Goal: Answer question/provide support: Answer question/provide support

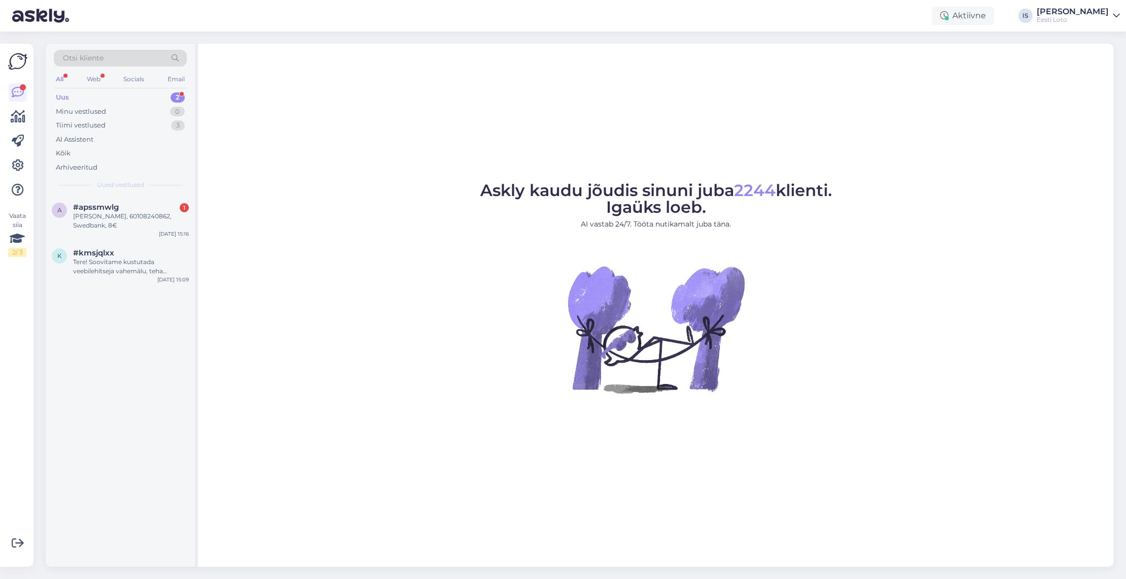
click at [80, 99] on div "Uus 2" at bounding box center [120, 97] width 133 height 14
click at [108, 215] on div "Lee Vanamölder, 60108240862, Swedbank, 8€" at bounding box center [131, 221] width 116 height 18
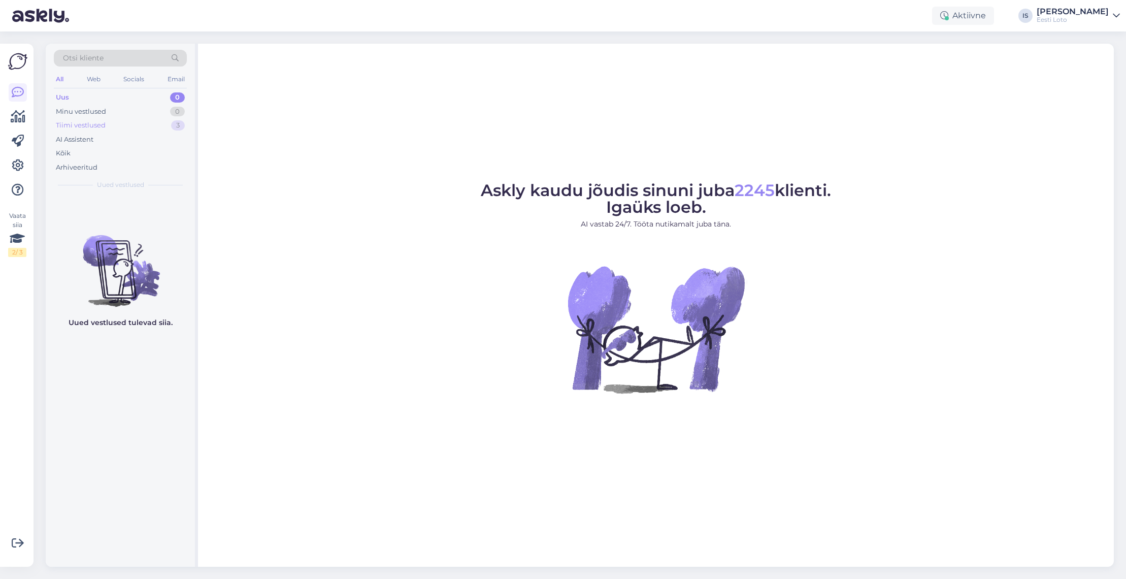
click at [96, 125] on div "Tiimi vestlused" at bounding box center [81, 125] width 50 height 10
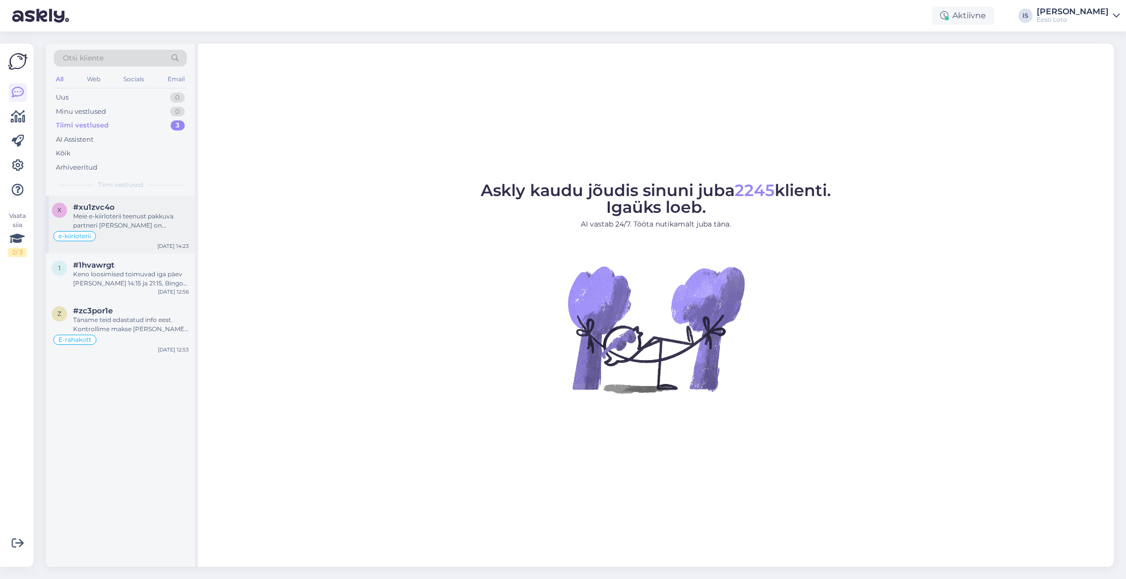
click at [156, 218] on div "Meie e-kiirloterii teenust pakkuva partneri [PERSON_NAME] on kaotusega piletid …" at bounding box center [131, 221] width 116 height 18
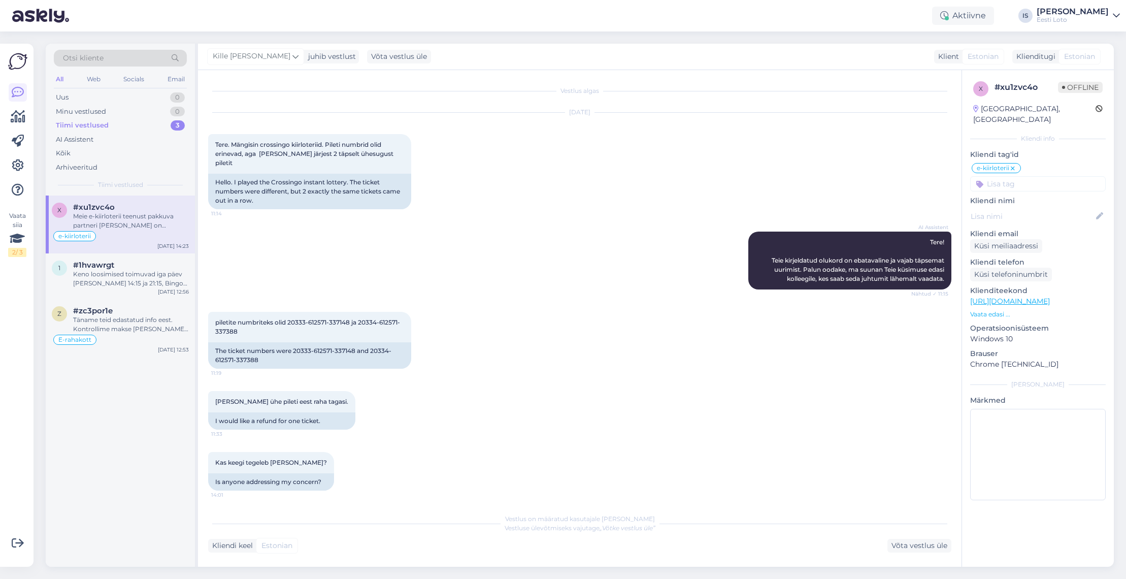
scroll to position [92, 0]
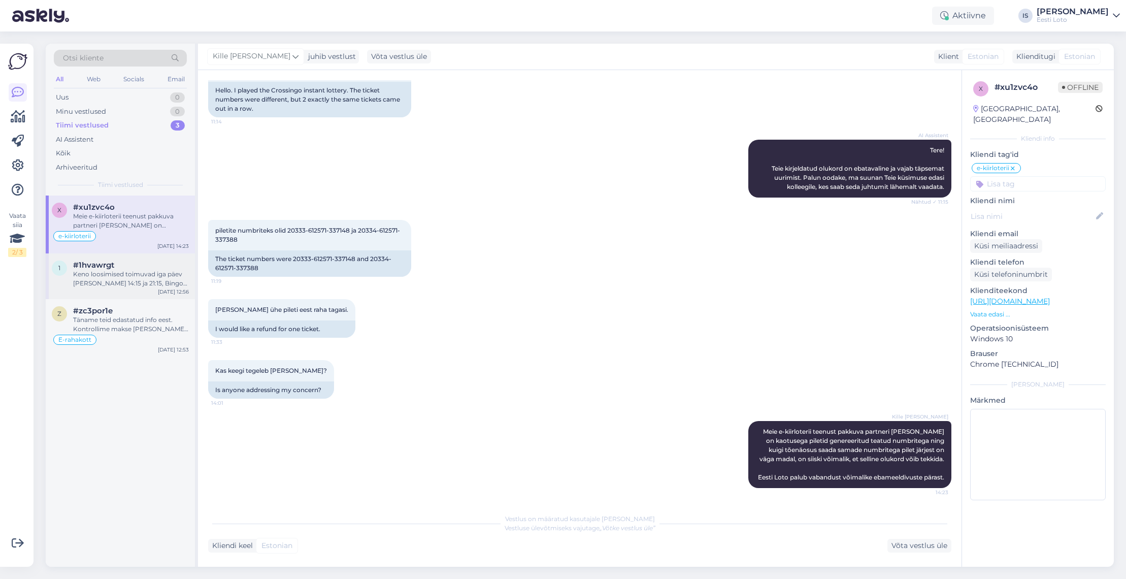
click at [115, 280] on div "Keno loosimised toimuvad iga päev [PERSON_NAME] 14:15 ja 21:15, Bingo loto ja V…" at bounding box center [131, 279] width 116 height 18
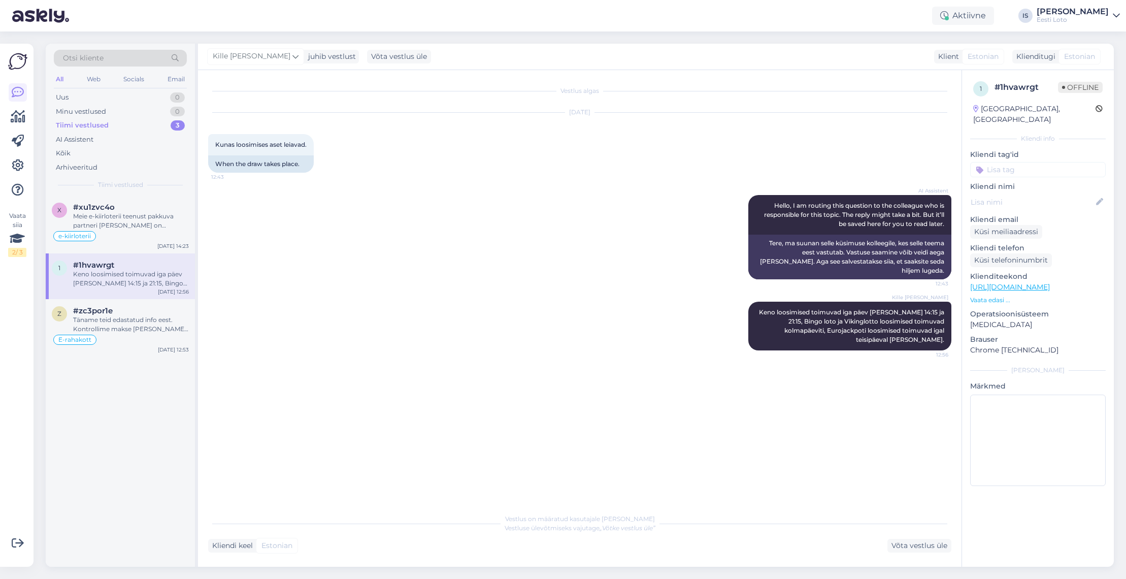
scroll to position [0, 0]
click at [117, 324] on div "Täname teid edastatud info eest. Kontrollime makse [PERSON_NAME] suuname selle …" at bounding box center [131, 324] width 116 height 18
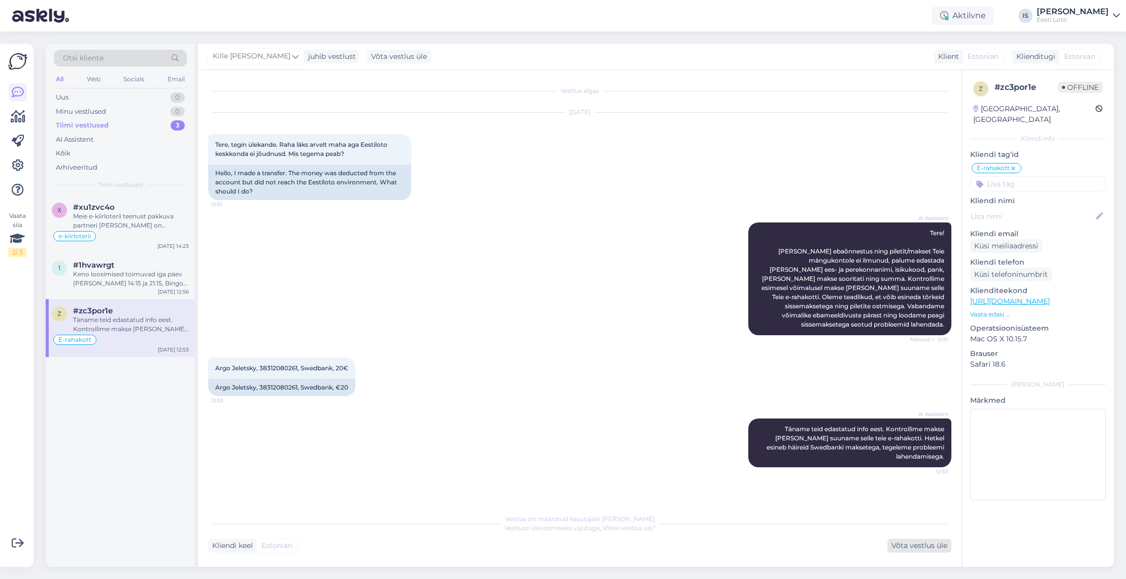
click at [938, 545] on div "Võta vestlus üle" at bounding box center [919, 546] width 64 height 14
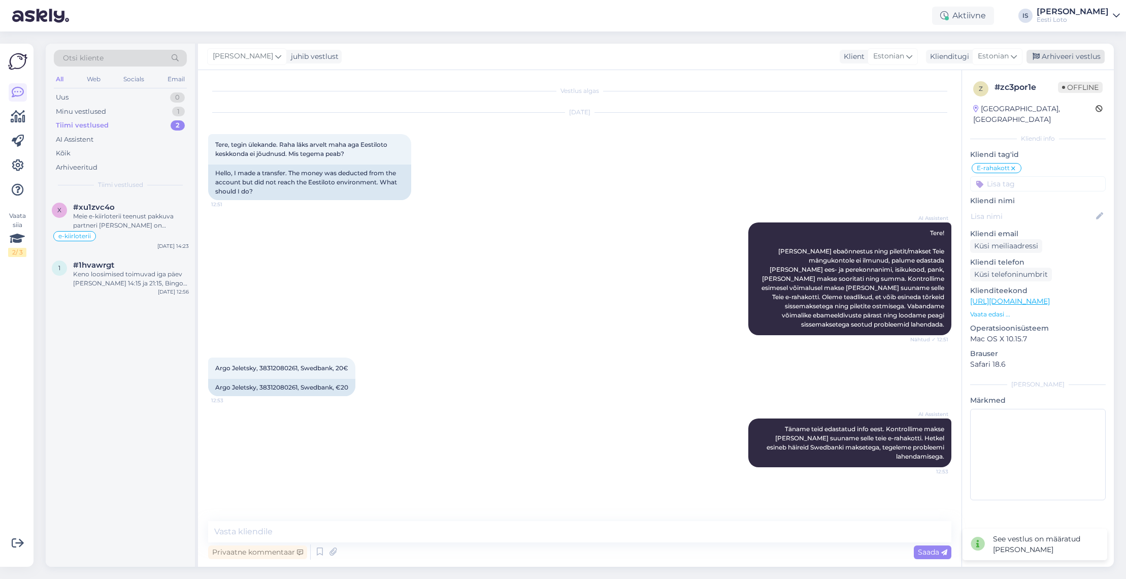
click at [1088, 55] on div "Arhiveeri vestlus" at bounding box center [1065, 57] width 78 height 14
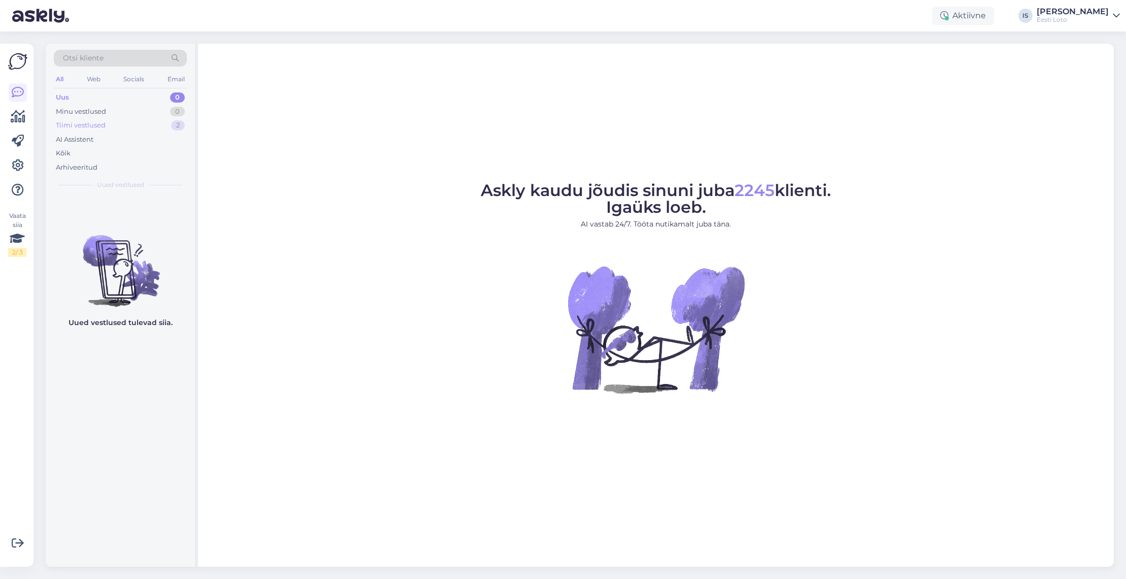
click at [106, 120] on div "Tiimi vestlused 2" at bounding box center [120, 125] width 133 height 14
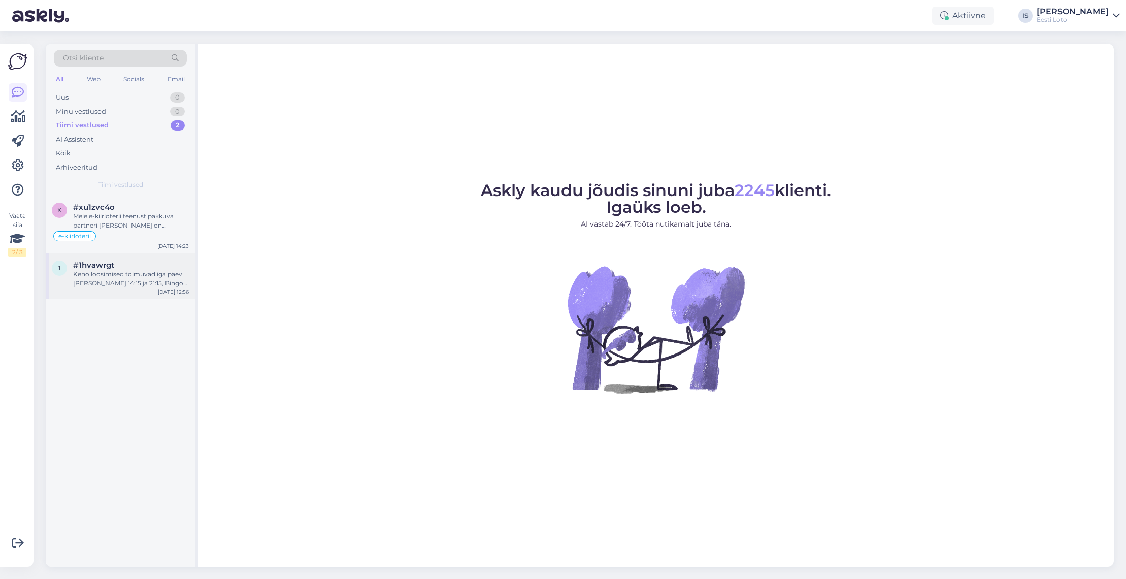
click at [136, 281] on div "Keno loosimised toimuvad iga päev [PERSON_NAME] 14:15 ja 21:15, Bingo loto ja V…" at bounding box center [131, 279] width 116 height 18
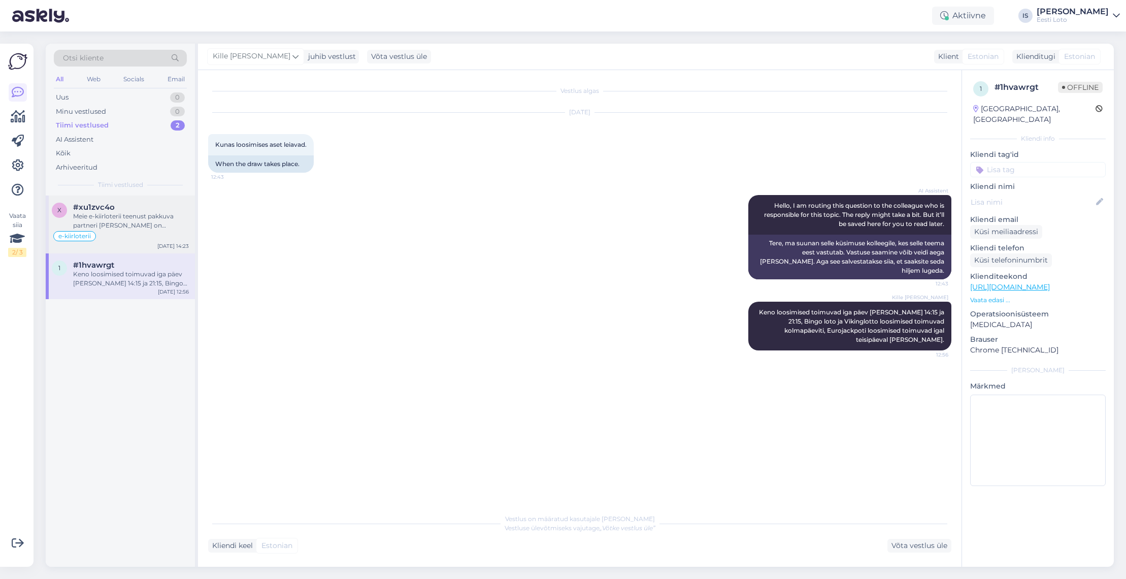
click at [139, 225] on div "Meie e-kiirloterii teenust pakkuva partneri sõnul on kaotusega piletid genereer…" at bounding box center [131, 221] width 116 height 18
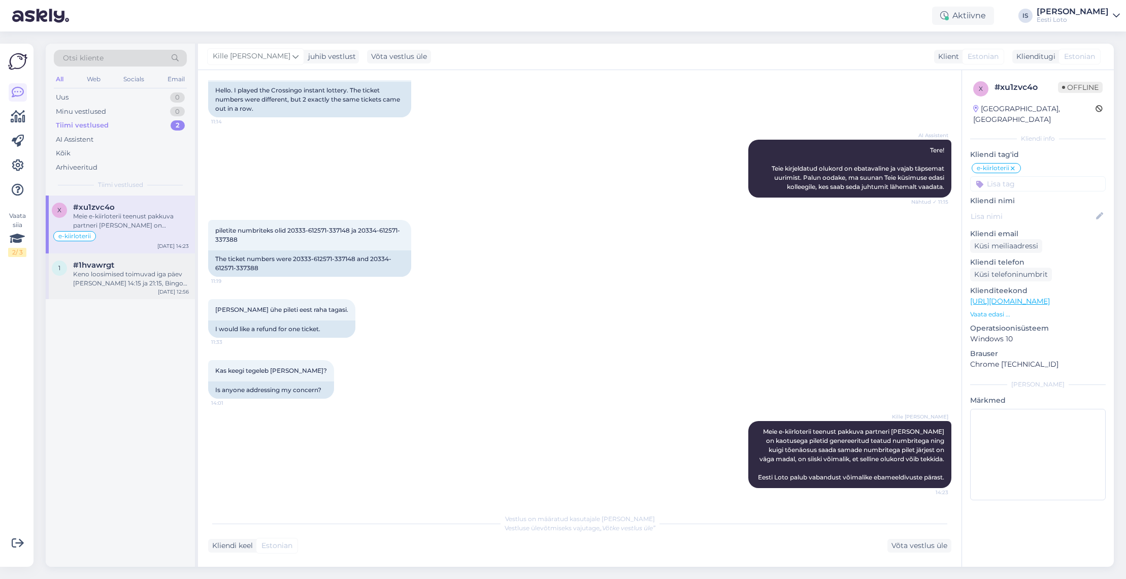
click at [111, 268] on span "#1hvawrgt" at bounding box center [93, 264] width 41 height 9
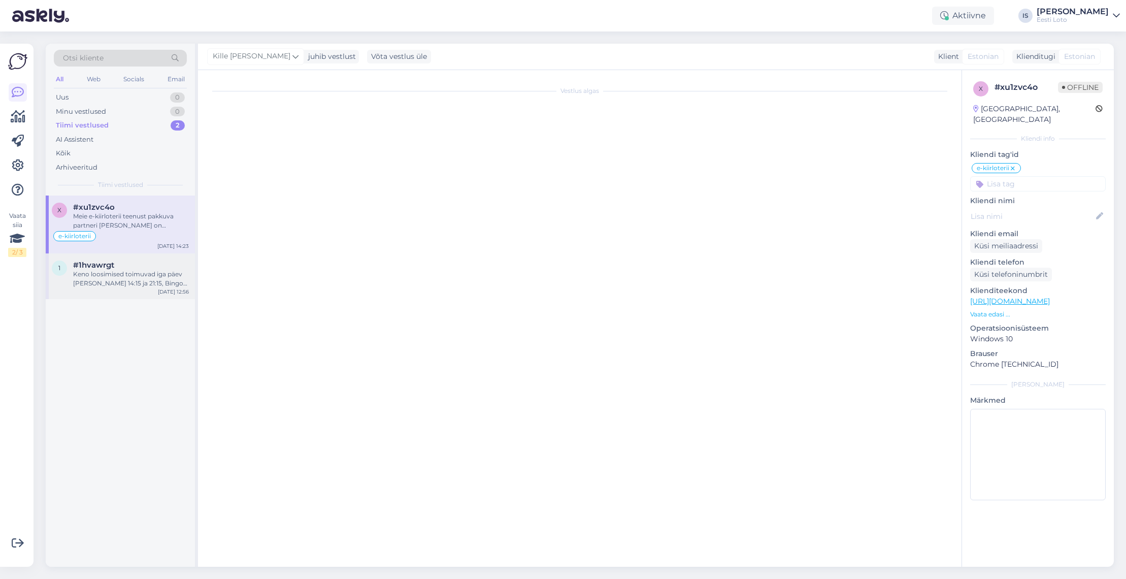
scroll to position [0, 0]
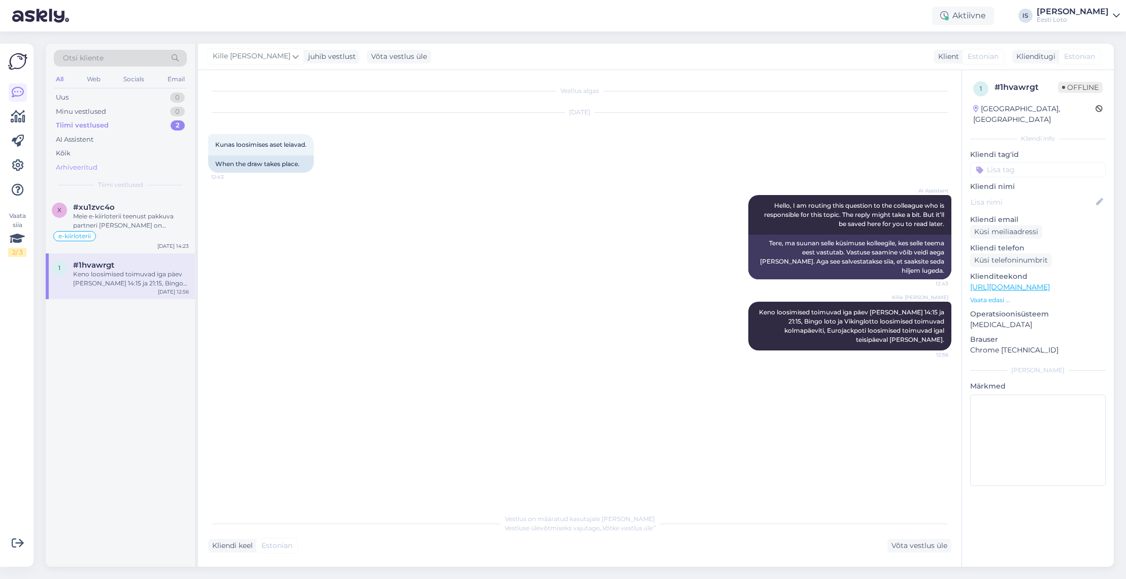
click at [101, 166] on div "Arhiveeritud" at bounding box center [120, 167] width 133 height 14
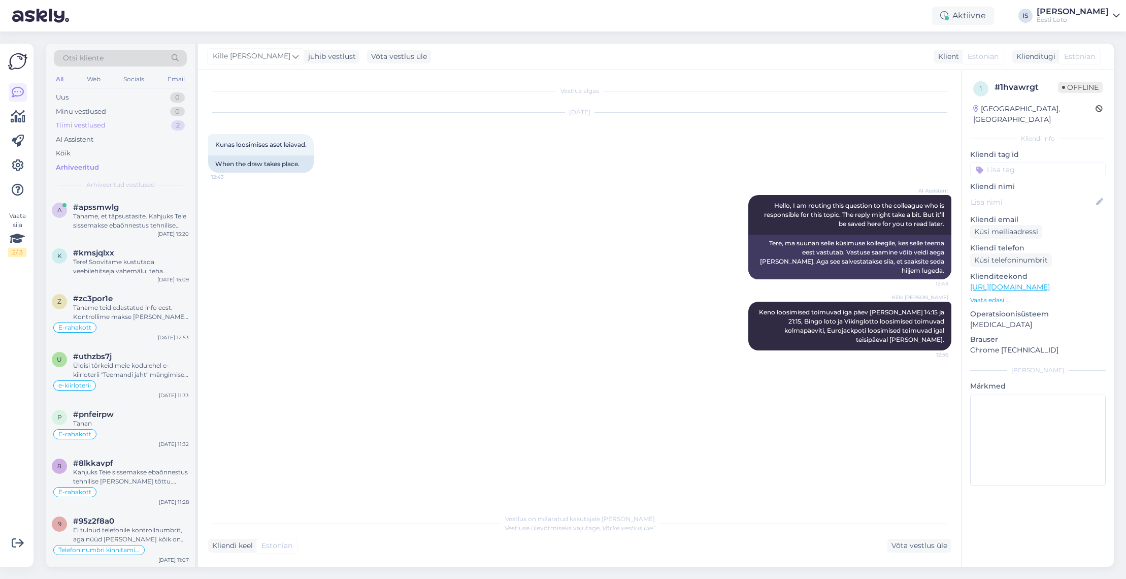
click at [66, 124] on div "Tiimi vestlused" at bounding box center [81, 125] width 50 height 10
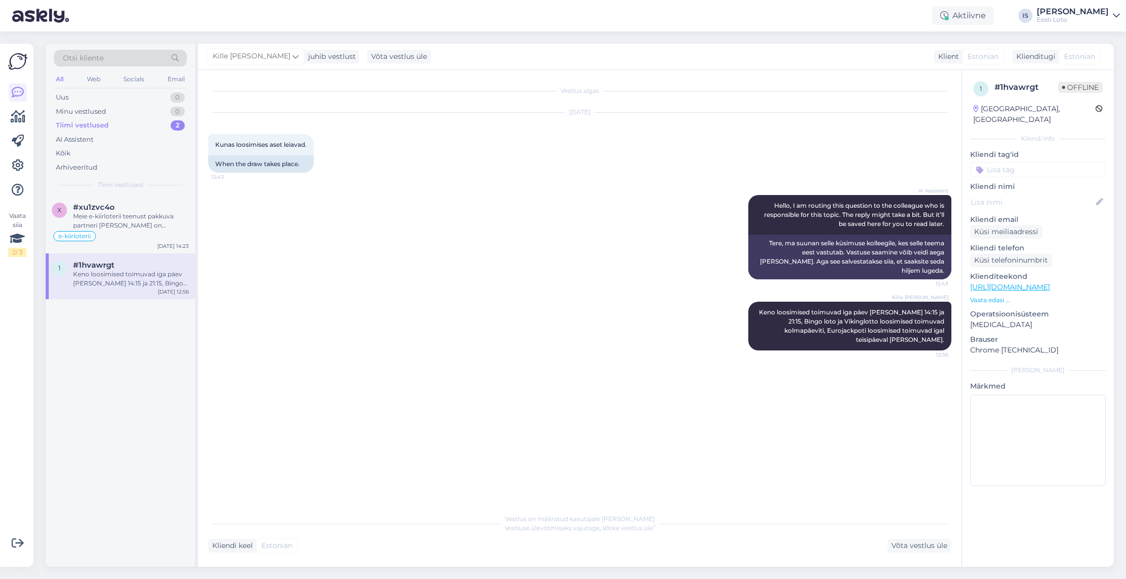
click at [394, 176] on div "Aug 12 2025 Kunas loosimises aset leiavad. 12:43 When the draw takes place." at bounding box center [579, 143] width 743 height 82
click at [153, 221] on div "Meie e-kiirloterii teenust pakkuva partneri sõnul on kaotusega piletid genereer…" at bounding box center [131, 221] width 116 height 18
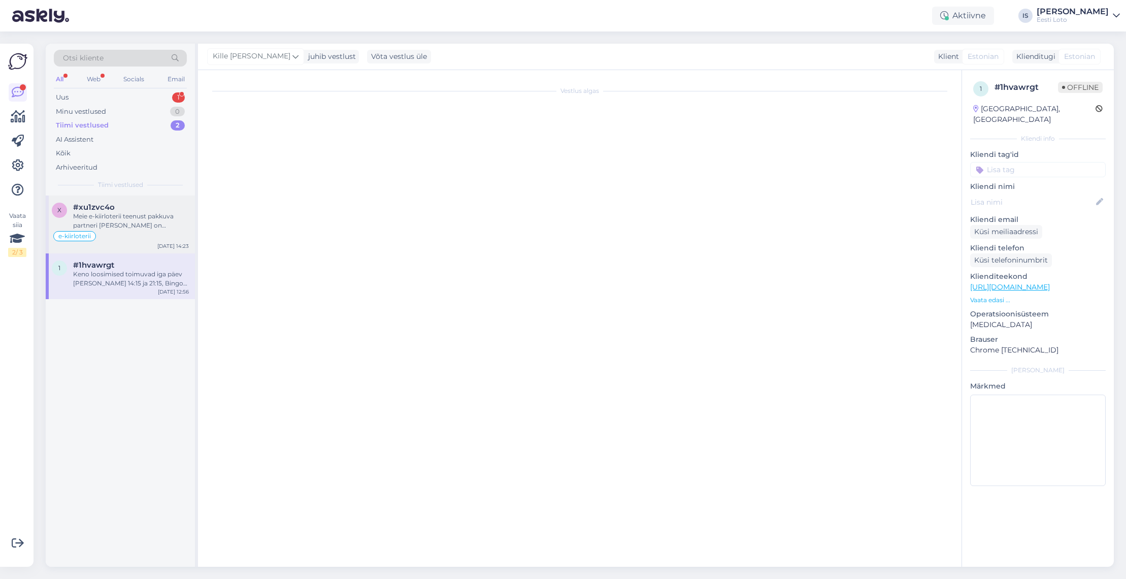
scroll to position [92, 0]
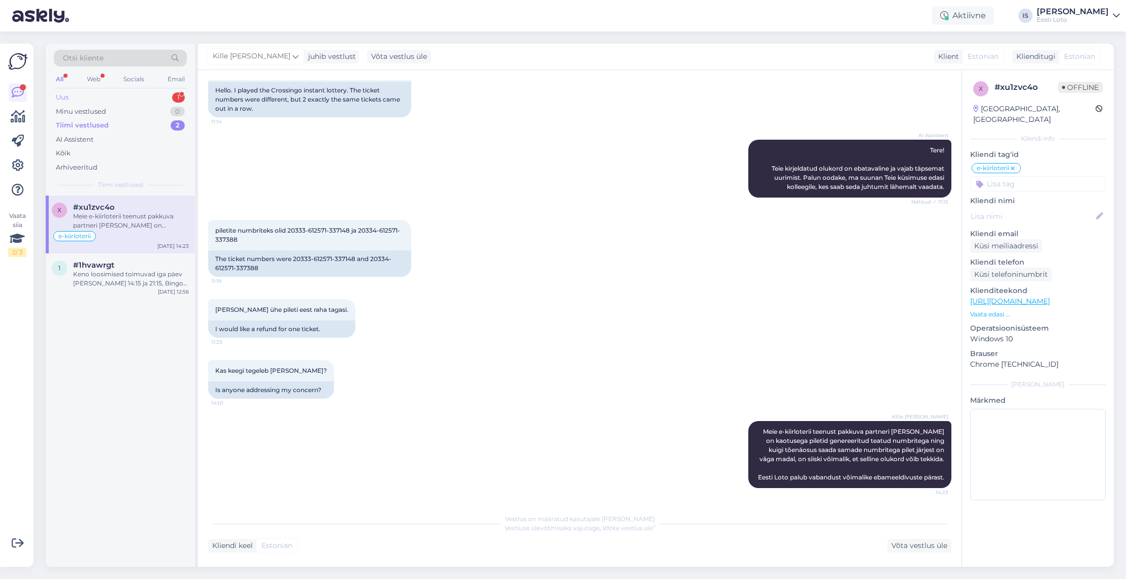
click at [93, 93] on div "Uus 1" at bounding box center [120, 97] width 133 height 14
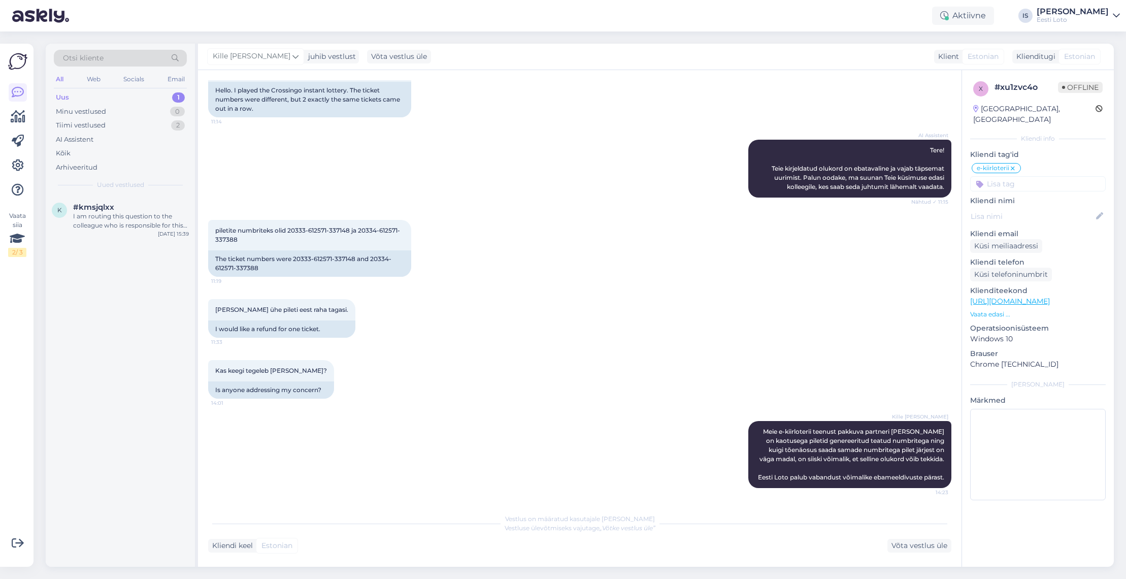
click at [68, 96] on div "Uus" at bounding box center [62, 97] width 13 height 10
click at [107, 216] on div "I am routing this question to the colleague who is responsible for this topic. …" at bounding box center [131, 221] width 116 height 18
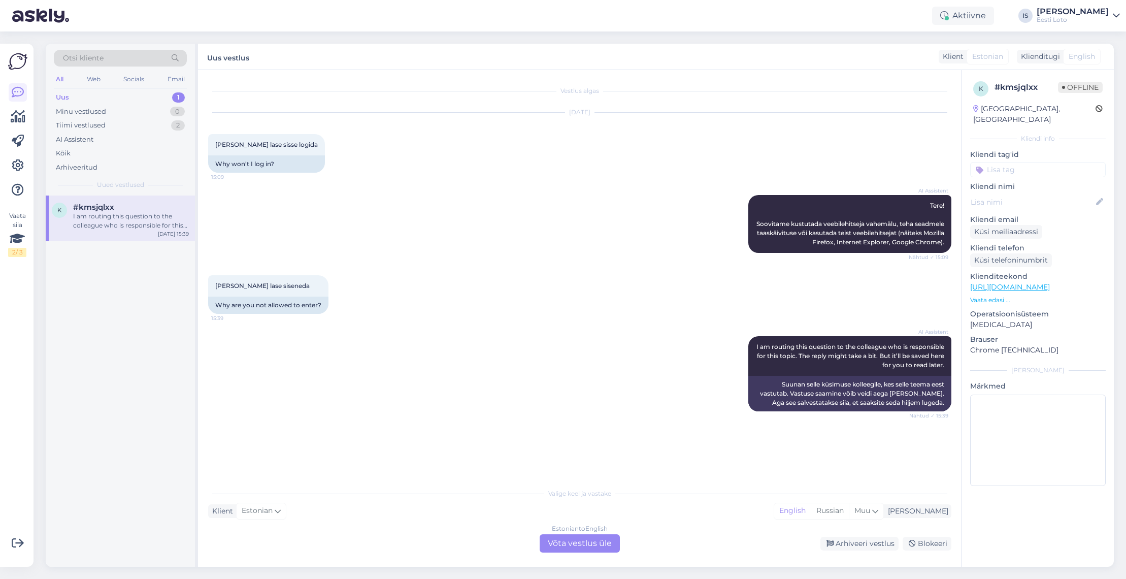
click at [582, 548] on div "Estonian to English Võta vestlus üle" at bounding box center [580, 543] width 80 height 18
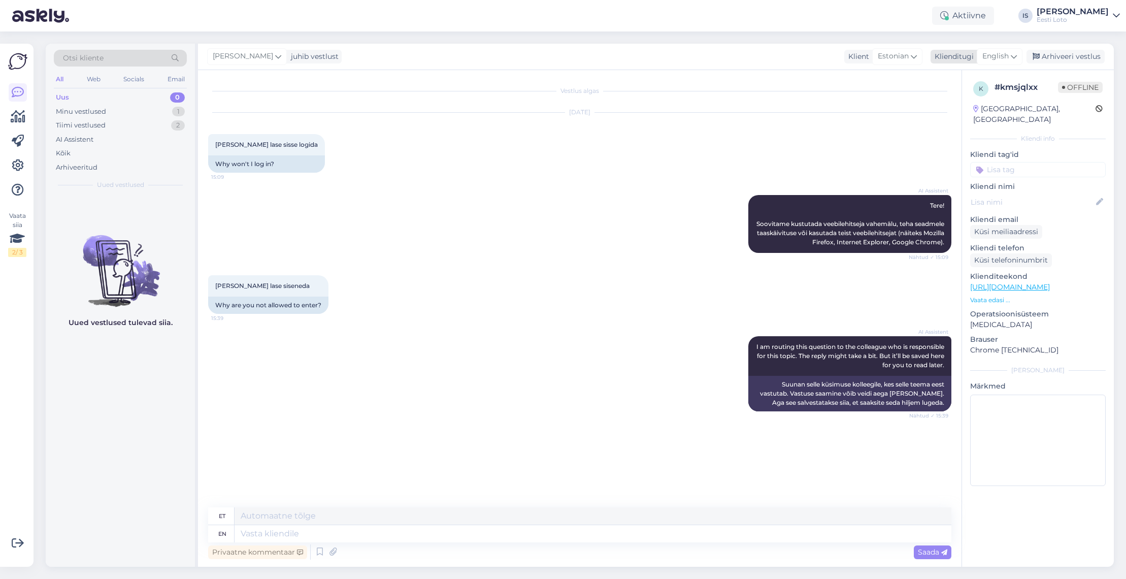
click at [1003, 50] on div "English" at bounding box center [1000, 56] width 46 height 16
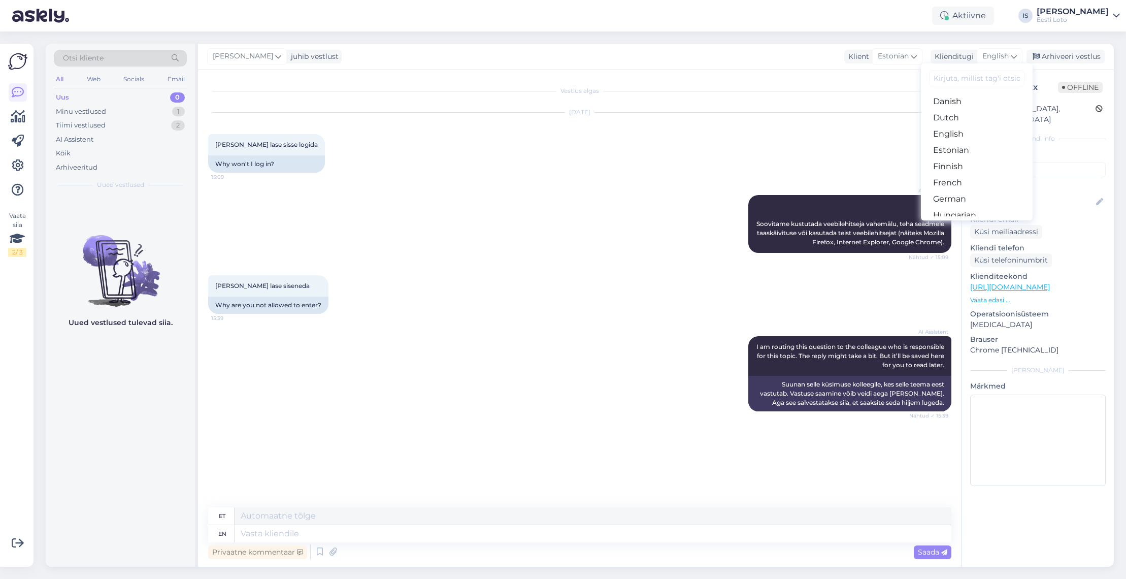
scroll to position [105, 0]
click at [959, 125] on link "Estonian" at bounding box center [977, 126] width 112 height 16
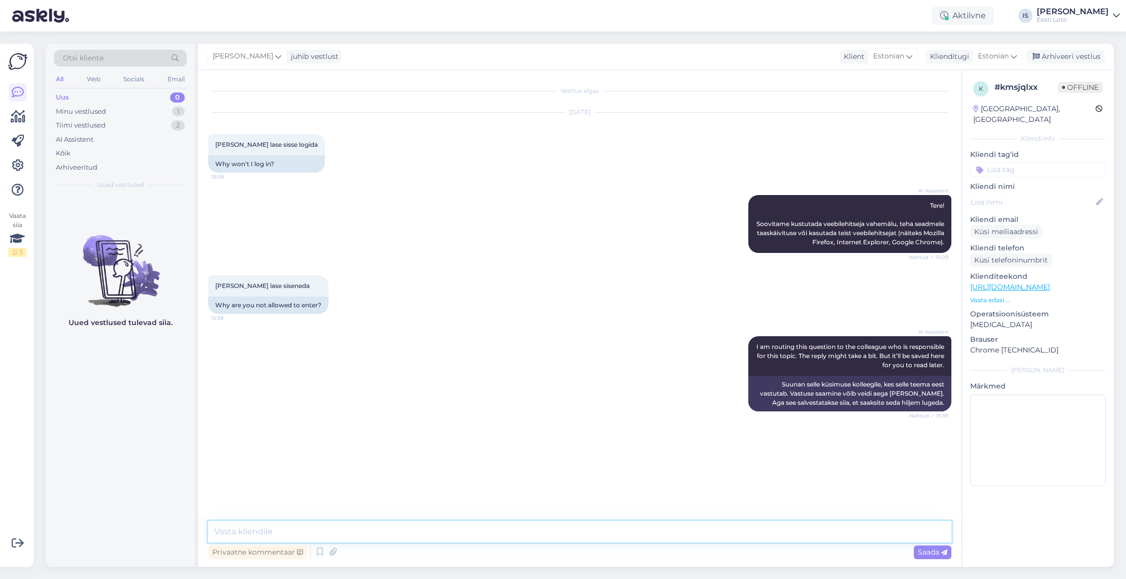
click at [312, 528] on textarea at bounding box center [579, 531] width 743 height 21
click at [525, 530] on textarea "Mis tähendab, et ei lase sisse logida? Missugusel viisil Te proovite Eesti Loto…" at bounding box center [579, 531] width 743 height 21
click at [616, 530] on textarea "Mis tähendab, et ei lase sisse logida? Missugusel viisil Te proovite Eesti Loto…" at bounding box center [579, 531] width 743 height 21
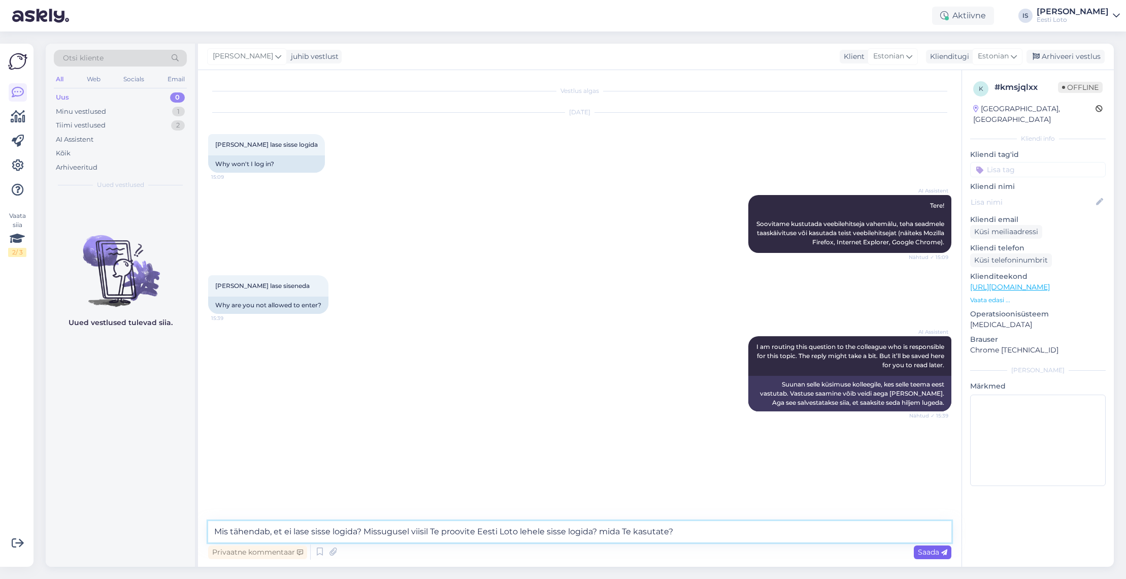
type textarea "Mis tähendab, et ei lase sisse logida? Missugusel viisil Te proovite Eesti Loto…"
click at [936, 550] on span "Saada" at bounding box center [932, 551] width 29 height 9
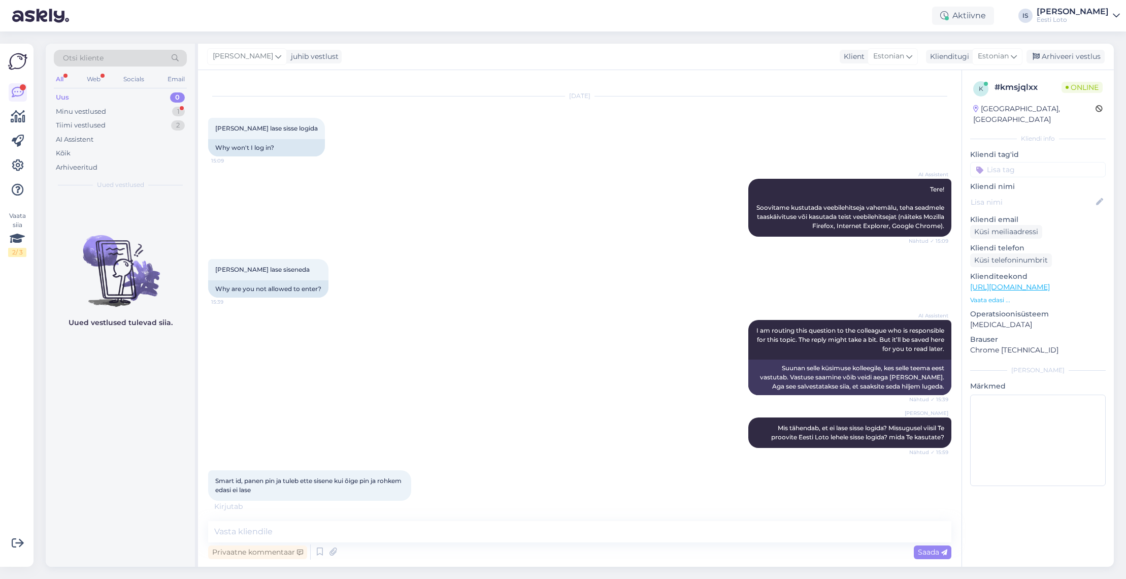
scroll to position [60, 0]
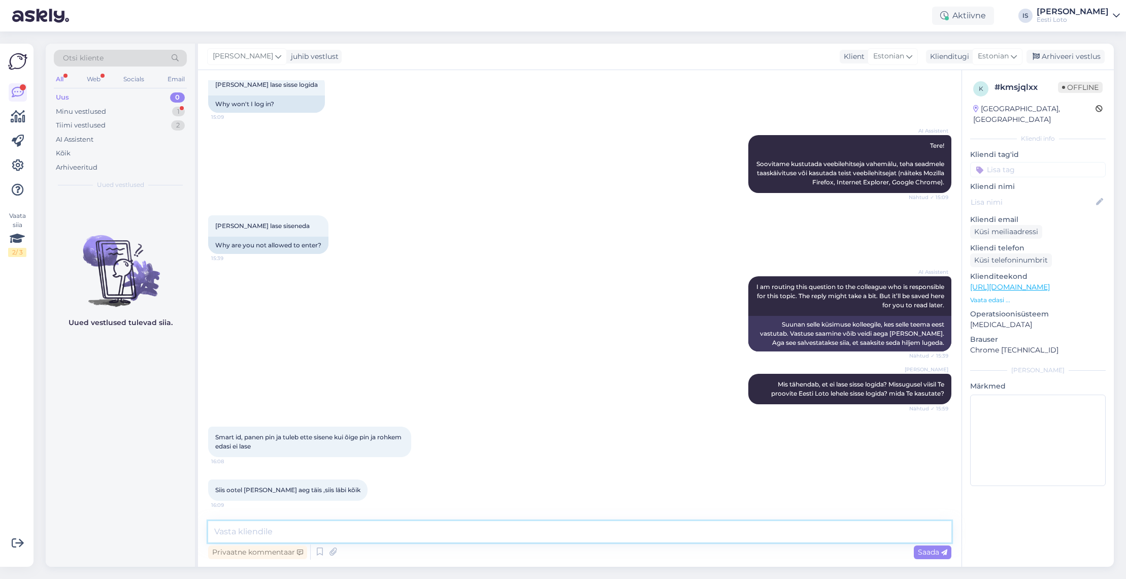
click at [244, 533] on textarea at bounding box center [579, 531] width 743 height 21
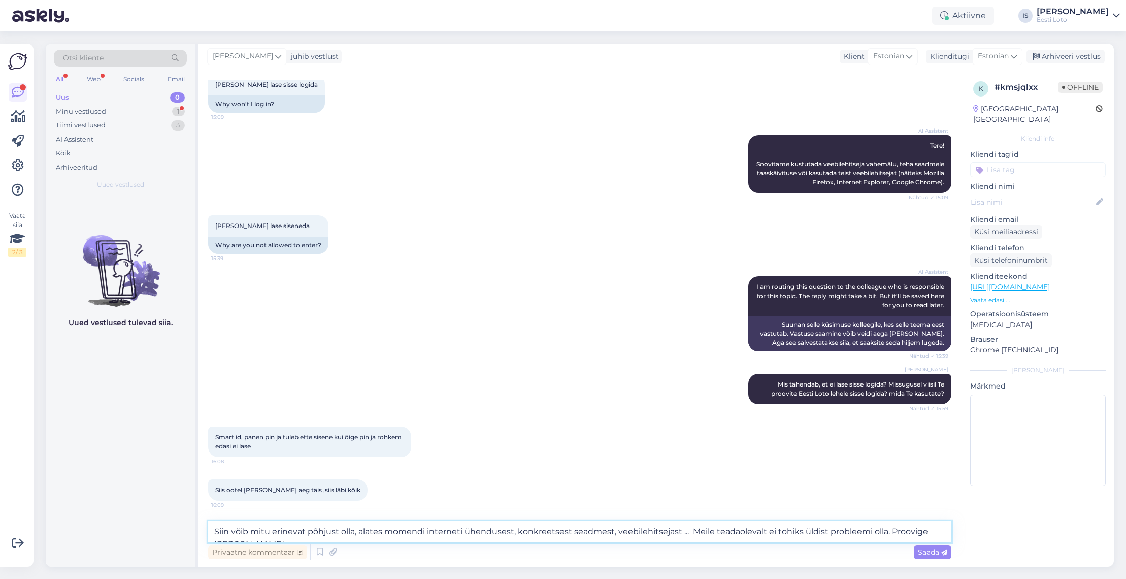
scroll to position [71, 0]
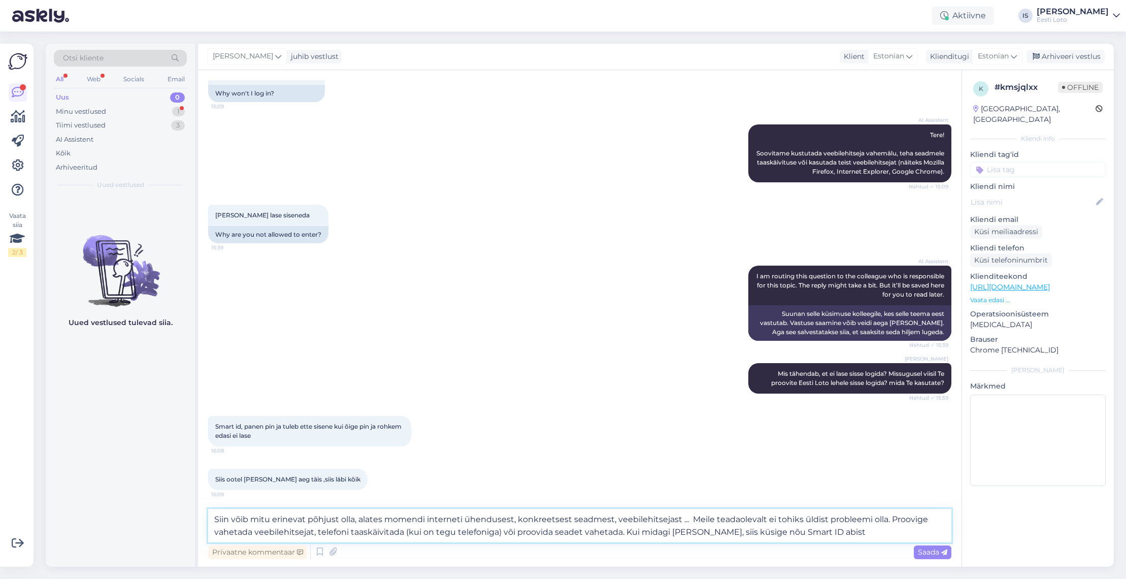
click at [711, 531] on textarea "Siin võib mitu erinevat põhjust olla, alates momendi interneti ühendusest, konk…" at bounding box center [579, 525] width 743 height 33
drag, startPoint x: 752, startPoint y: 532, endPoint x: 758, endPoint y: 531, distance: 6.7
click at [758, 531] on textarea "Siin võib mitu erinevat põhjust olla, alates momendi interneti ühendusest, konk…" at bounding box center [579, 525] width 743 height 33
click at [848, 532] on textarea "Siin võib mitu erinevat põhjust olla, alates momendi interneti ühendusest, konk…" at bounding box center [579, 525] width 743 height 33
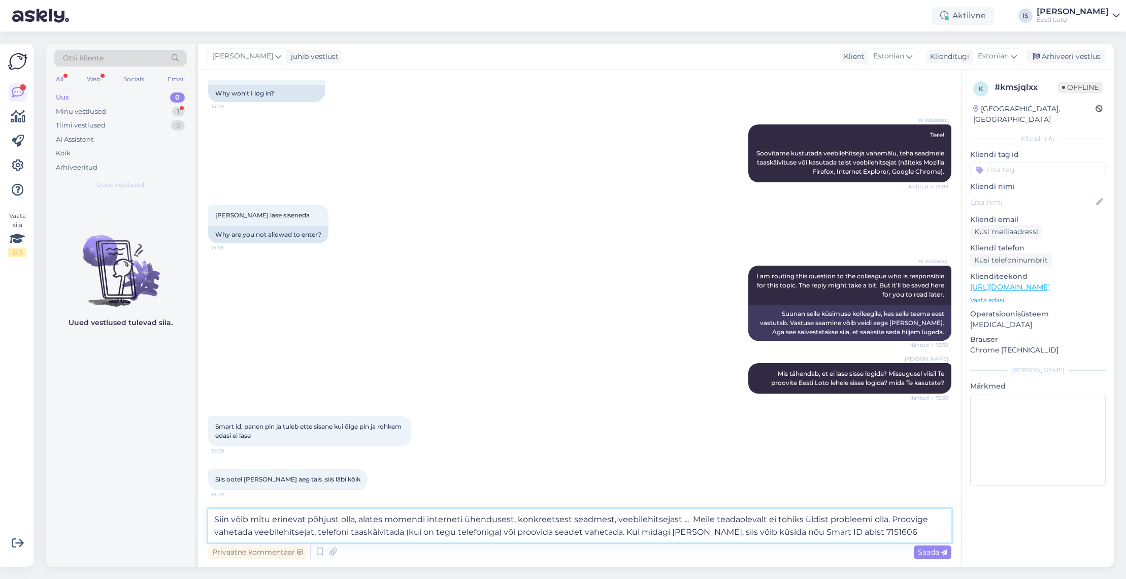
click at [840, 531] on textarea "Siin võib mitu erinevat põhjust olla, alates momendi interneti ühendusest, konk…" at bounding box center [579, 525] width 743 height 33
click at [919, 536] on textarea "Siin võib mitu erinevat põhjust olla, alates momendi interneti ühendusest, konk…" at bounding box center [579, 525] width 743 height 33
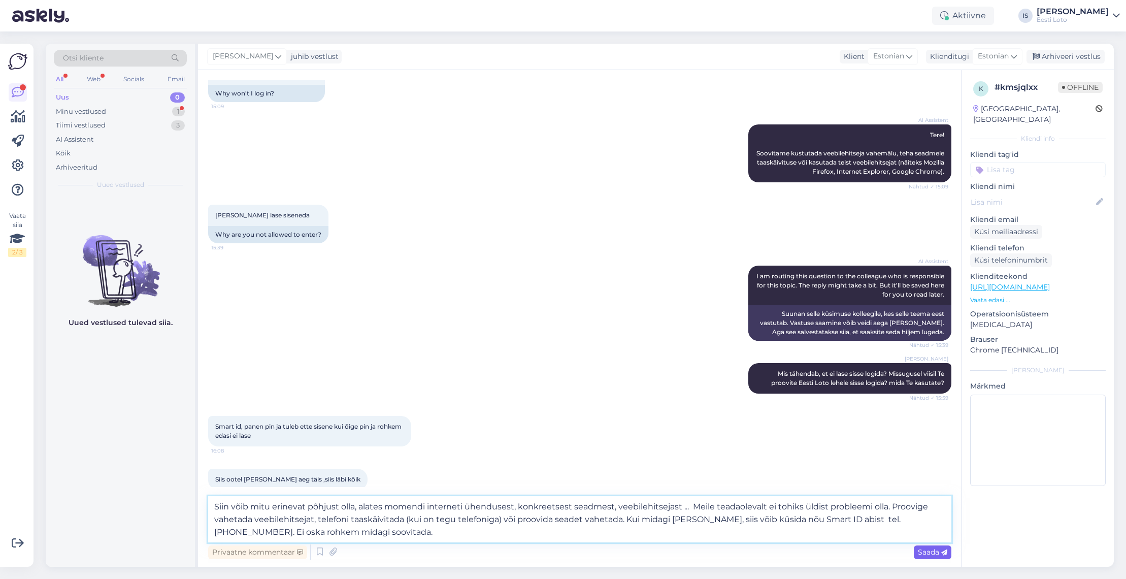
type textarea "Siin võib mitu erinevat põhjust olla, alates momendi interneti ühendusest, konk…"
click at [936, 553] on span "Saada" at bounding box center [932, 551] width 29 height 9
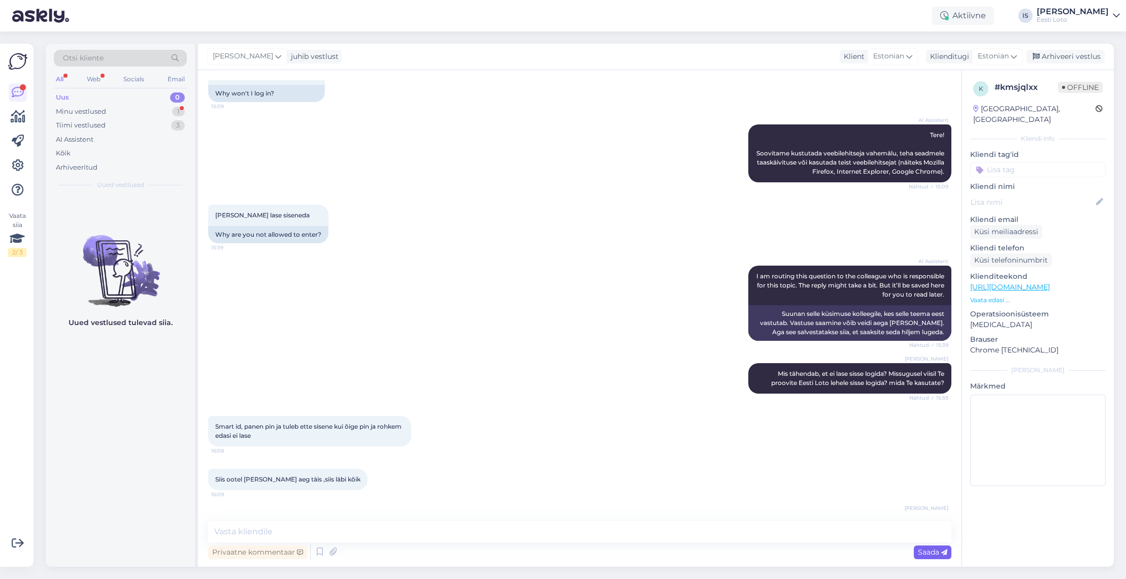
scroll to position [158, 0]
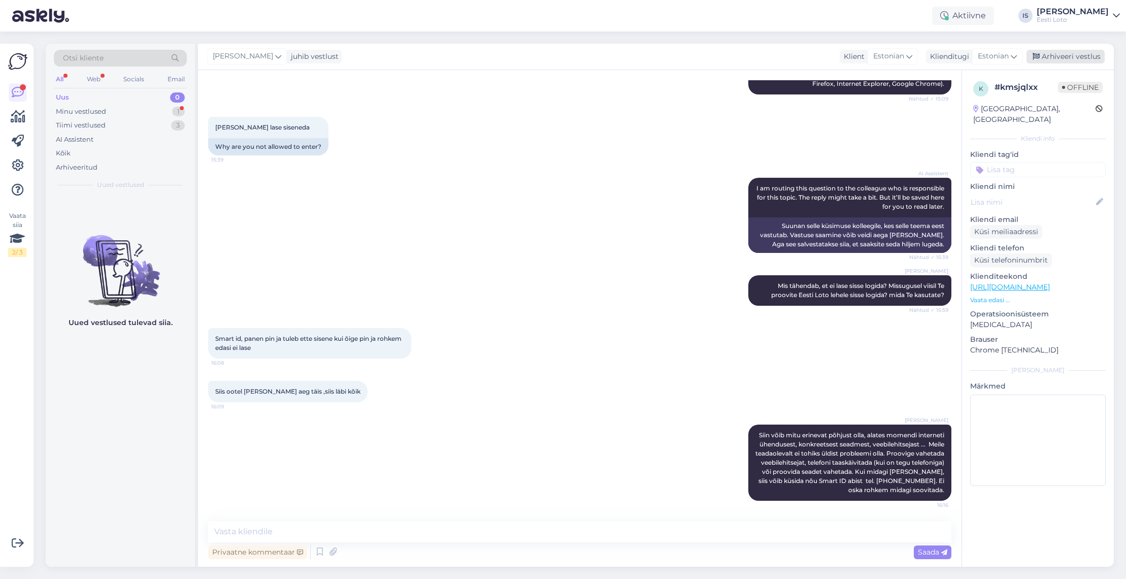
click at [1082, 54] on div "Arhiveeri vestlus" at bounding box center [1065, 57] width 78 height 14
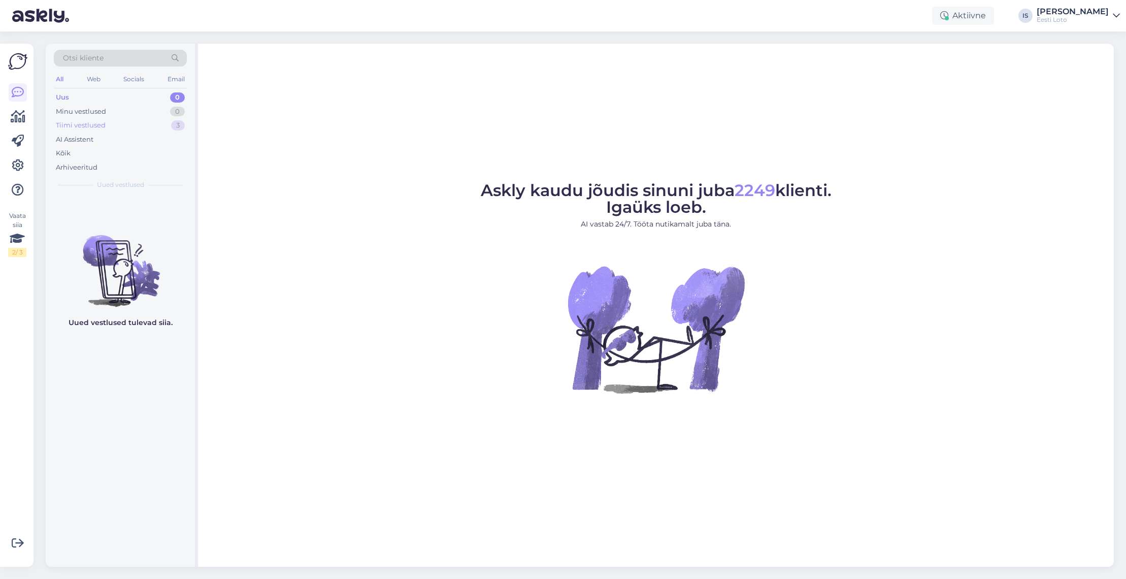
click at [79, 122] on div "Tiimi vestlused" at bounding box center [81, 125] width 50 height 10
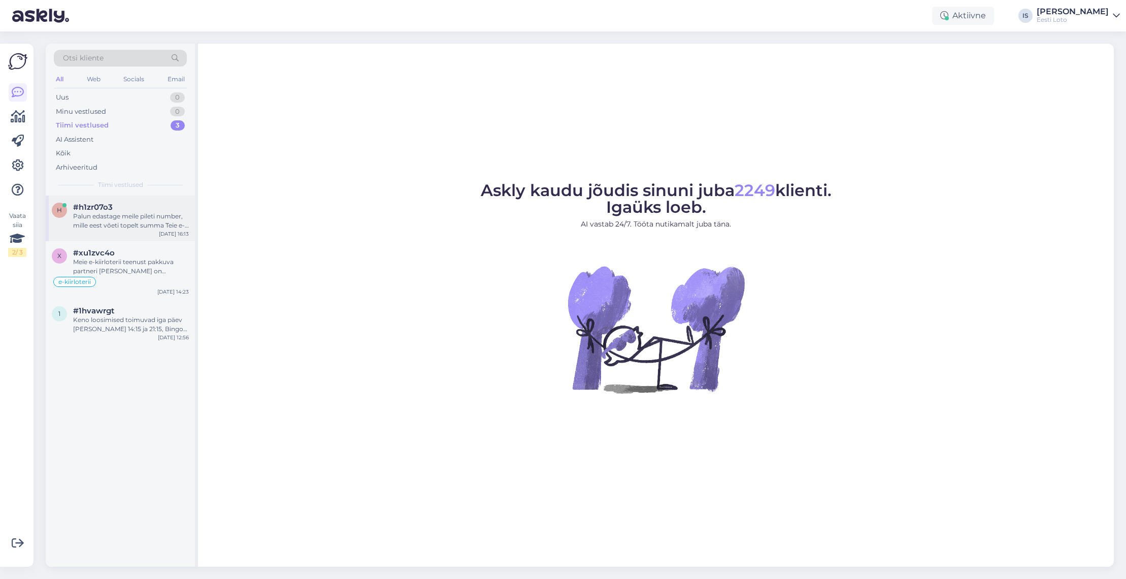
click at [145, 221] on div "Palun edastage meile pileti number, mille eest võeti topelt summa Teie e-rahako…" at bounding box center [131, 221] width 116 height 18
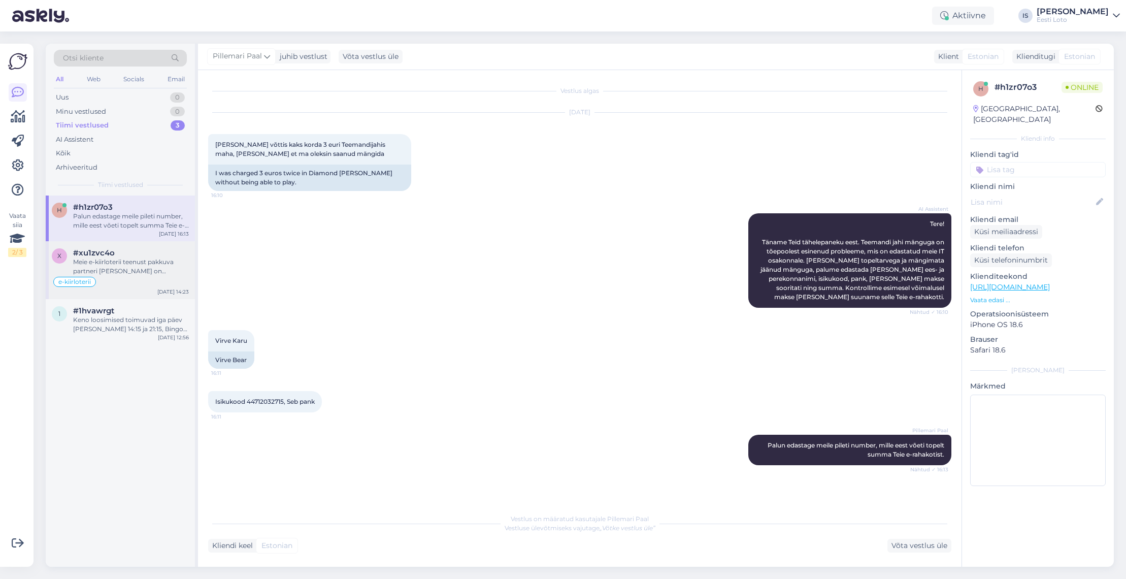
click at [142, 268] on div "Meie e-kiirloterii teenust pakkuva partneri [PERSON_NAME] on kaotusega piletid …" at bounding box center [131, 266] width 116 height 18
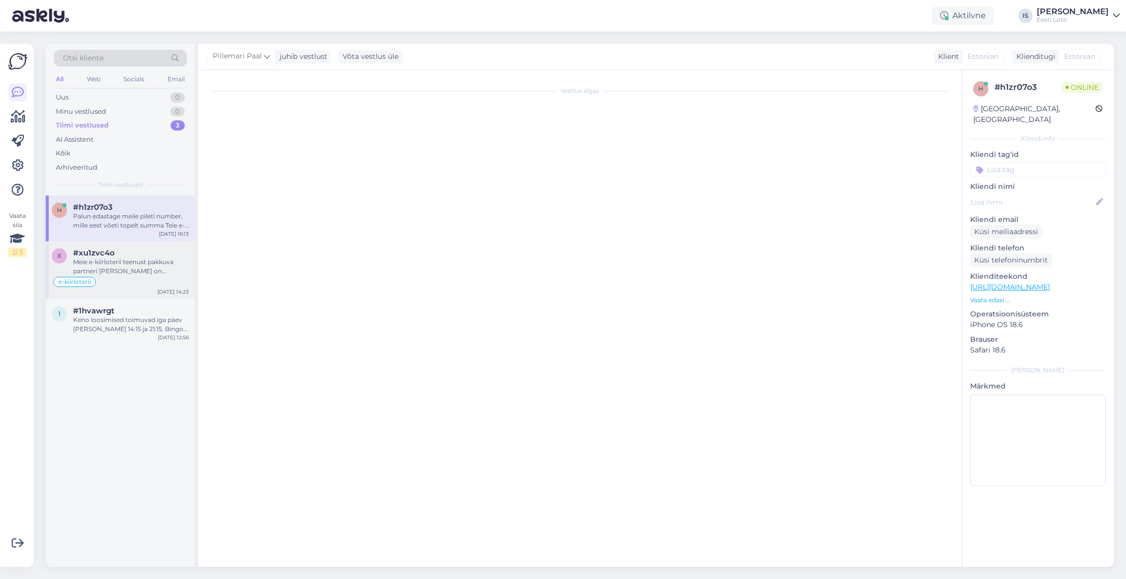
scroll to position [92, 0]
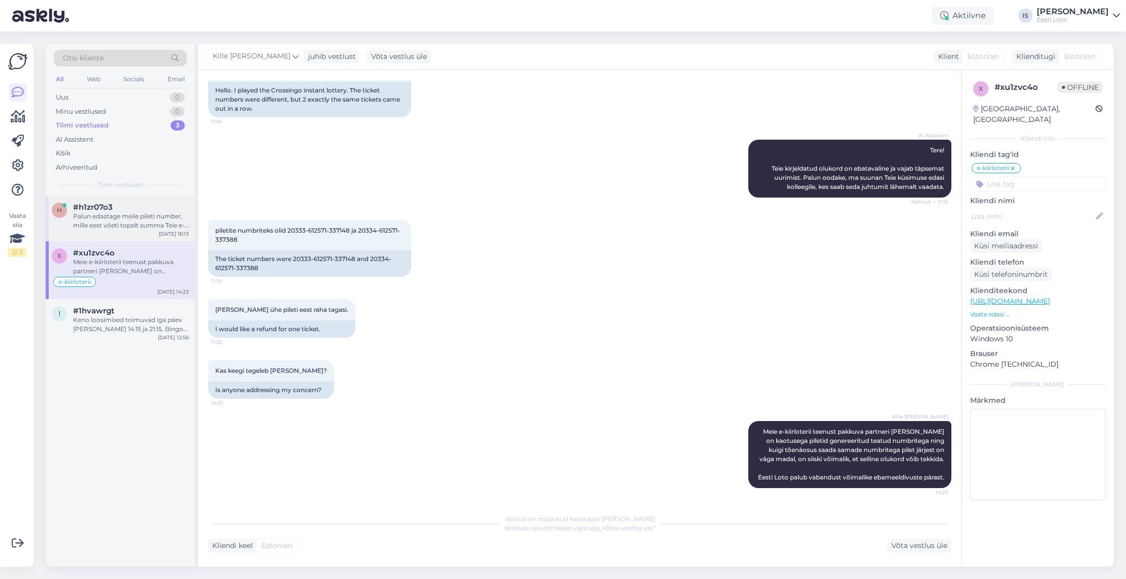
click at [126, 221] on div "Palun edastage meile pileti number, mille eest võeti topelt summa Teie e-rahako…" at bounding box center [131, 221] width 116 height 18
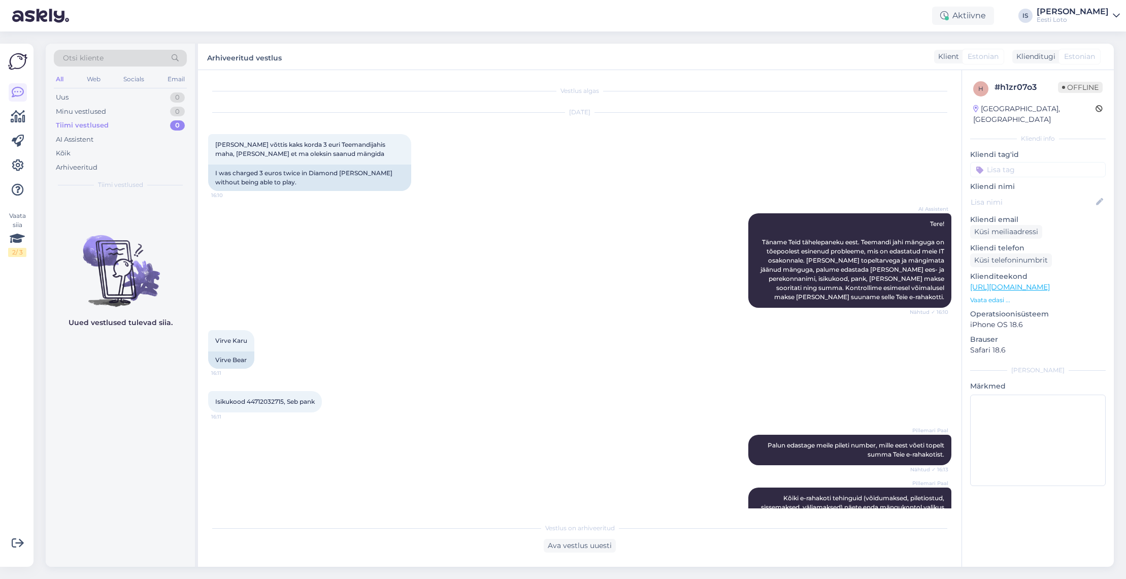
scroll to position [39, 0]
